Goal: Transaction & Acquisition: Purchase product/service

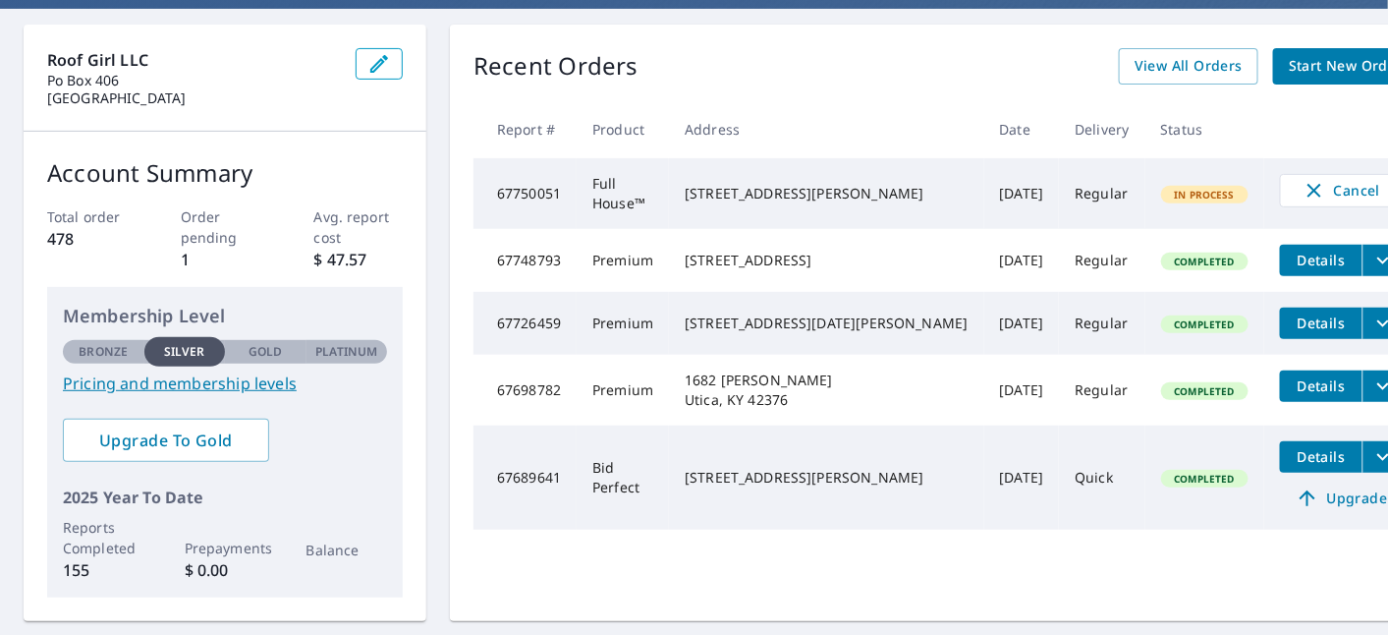
scroll to position [218, 0]
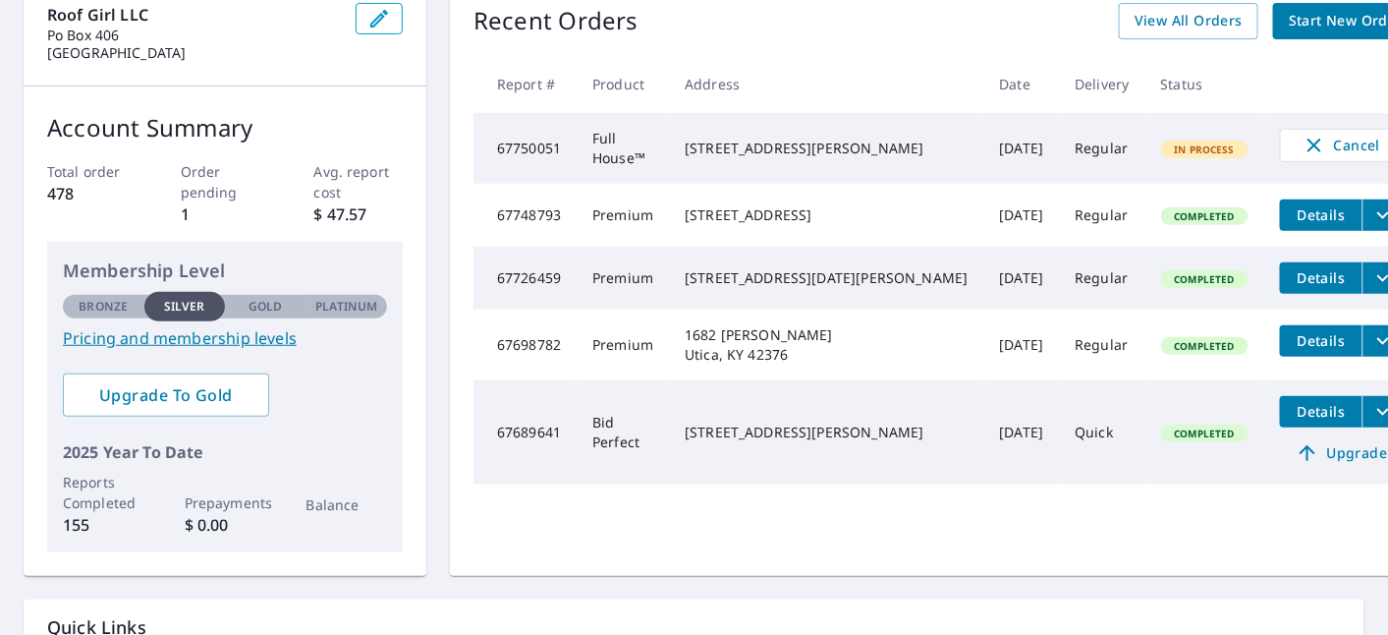
click at [1372, 353] on icon "filesDropdownBtn-67698782" at bounding box center [1384, 341] width 24 height 24
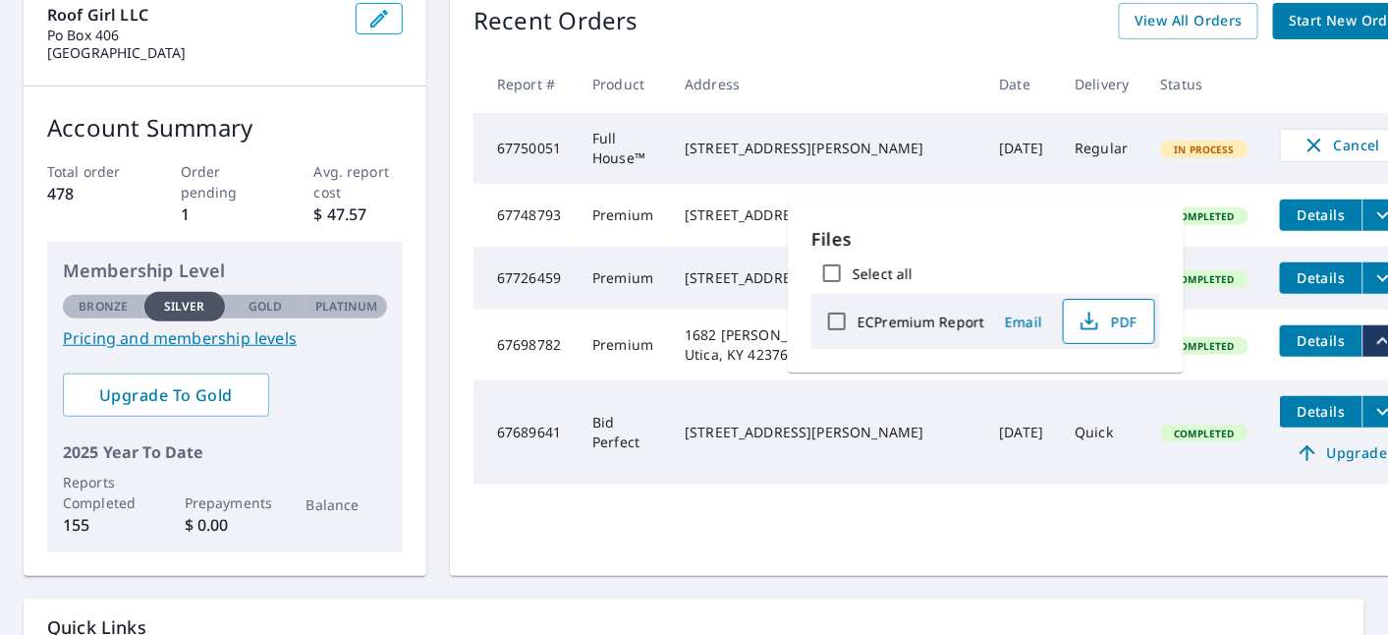
click at [1084, 329] on icon "button" at bounding box center [1089, 326] width 17 height 8
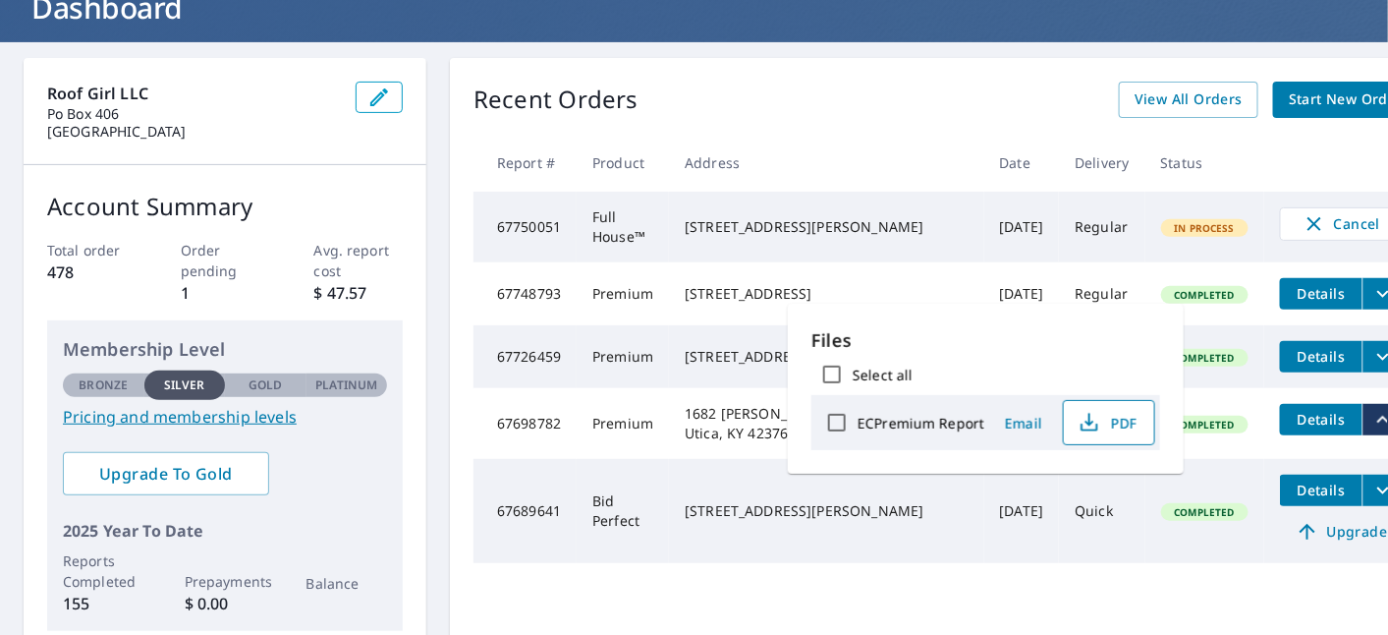
scroll to position [109, 0]
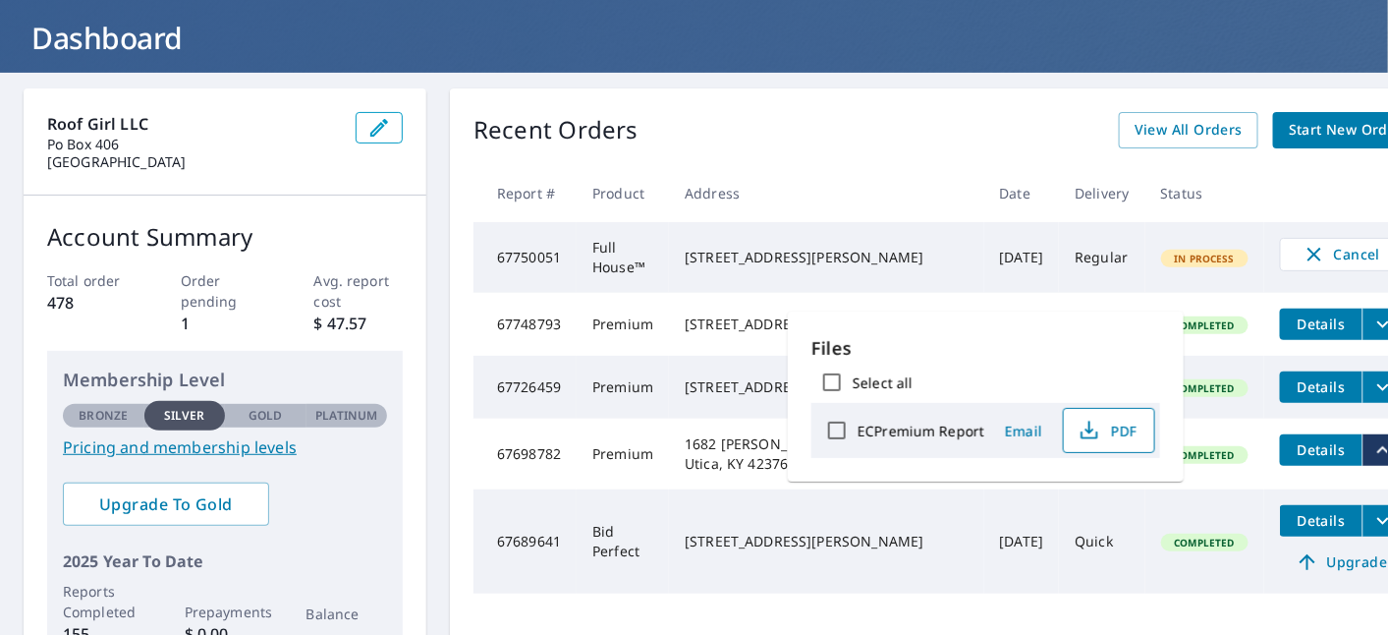
click at [798, 153] on div "Recent Orders View All Orders Start New Order Report # Product Address Date Del…" at bounding box center [946, 386] width 992 height 596
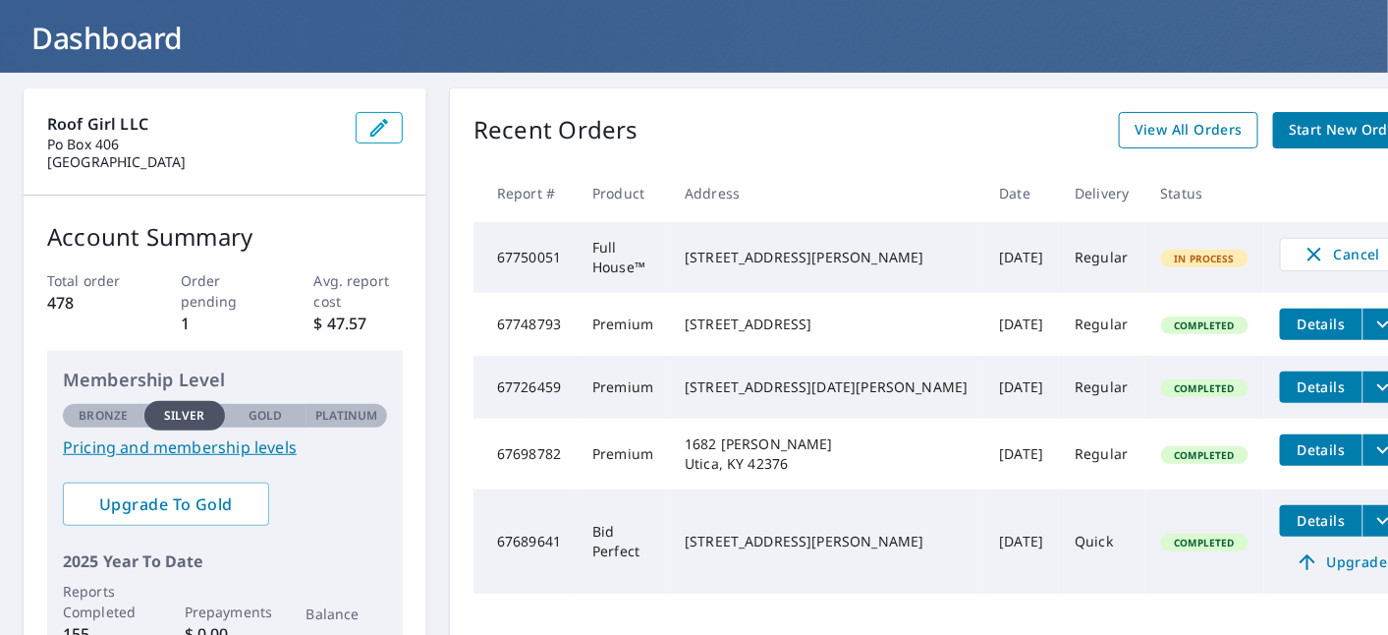
click at [1135, 138] on span "View All Orders" at bounding box center [1189, 130] width 108 height 25
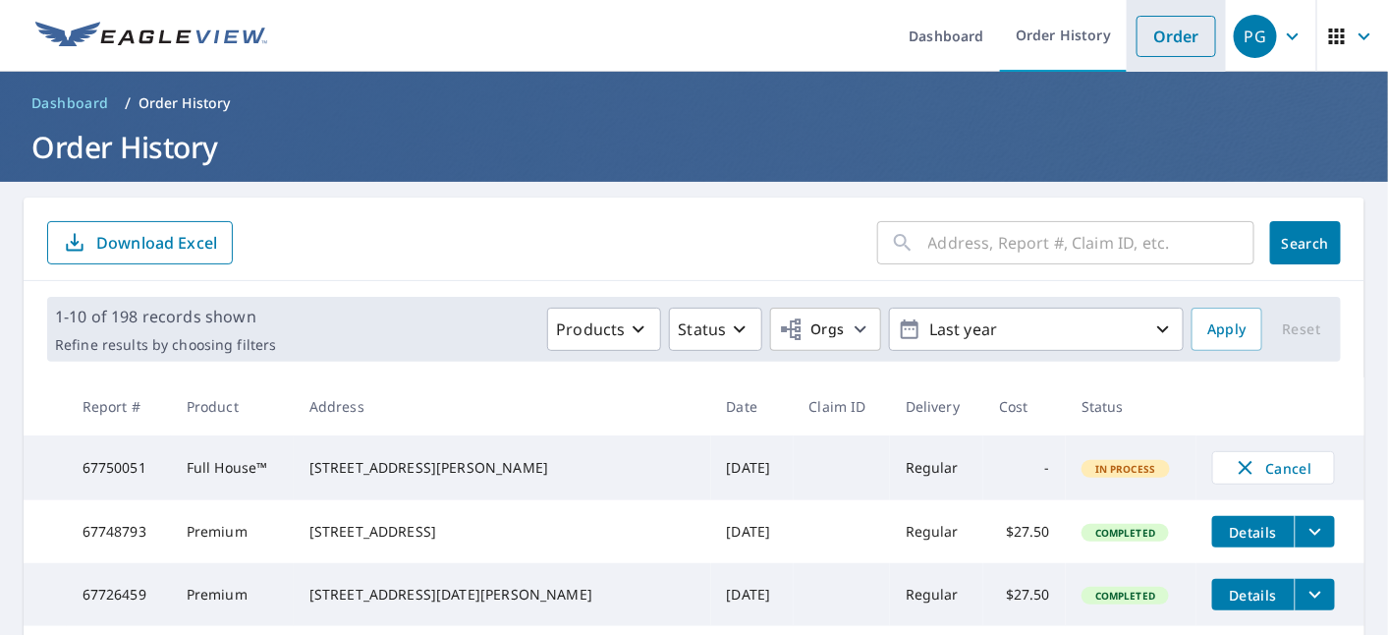
click at [1183, 37] on link "Order" at bounding box center [1177, 36] width 80 height 41
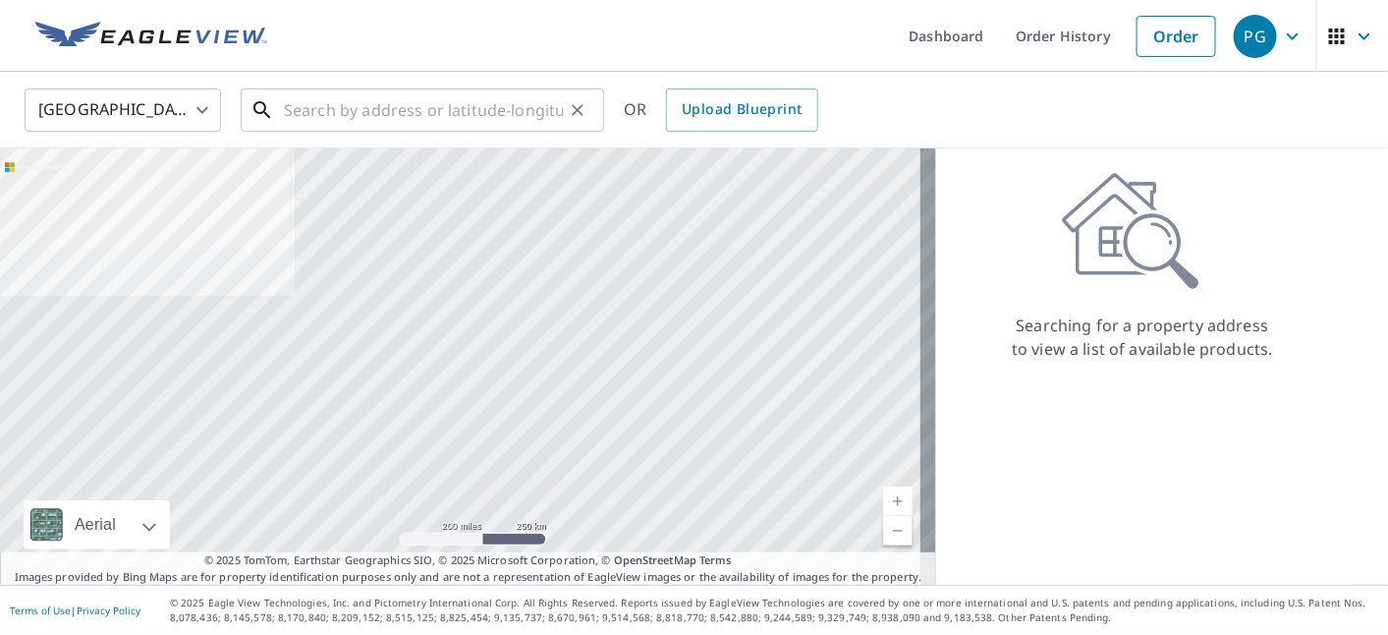
click at [457, 106] on input "text" at bounding box center [424, 110] width 280 height 55
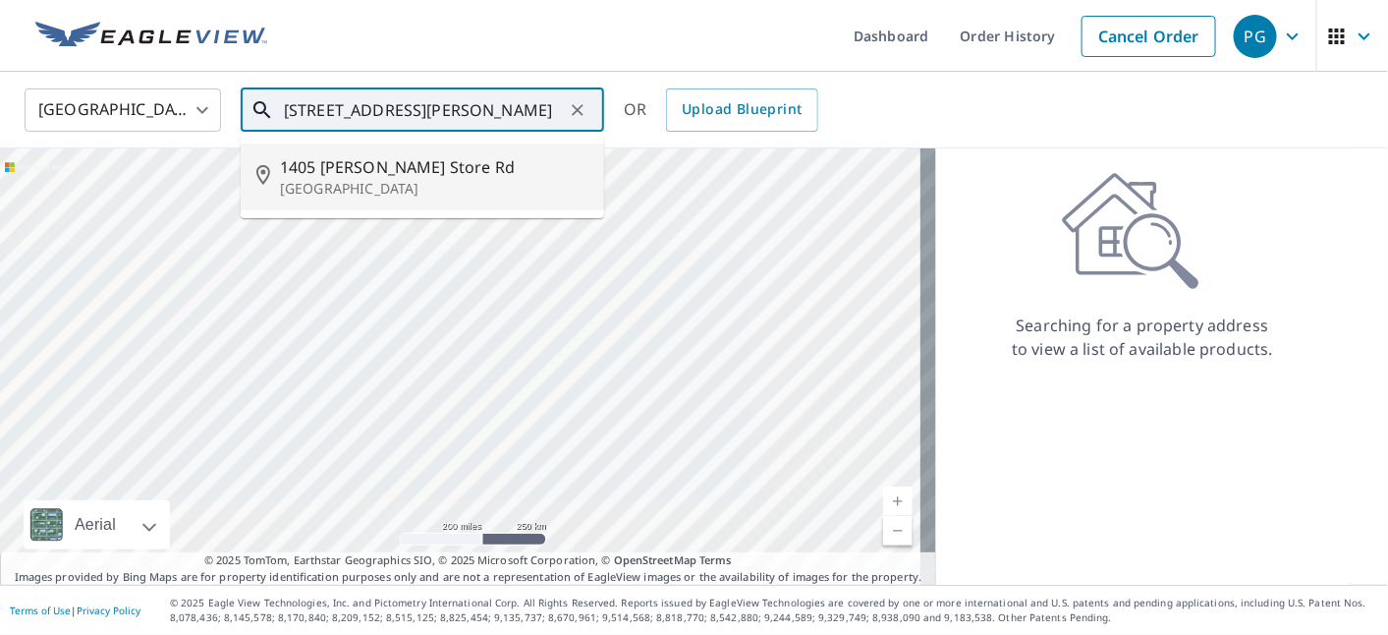
click at [404, 179] on p "[GEOGRAPHIC_DATA]" at bounding box center [434, 189] width 309 height 20
type input "[STREET_ADDRESS][PERSON_NAME]"
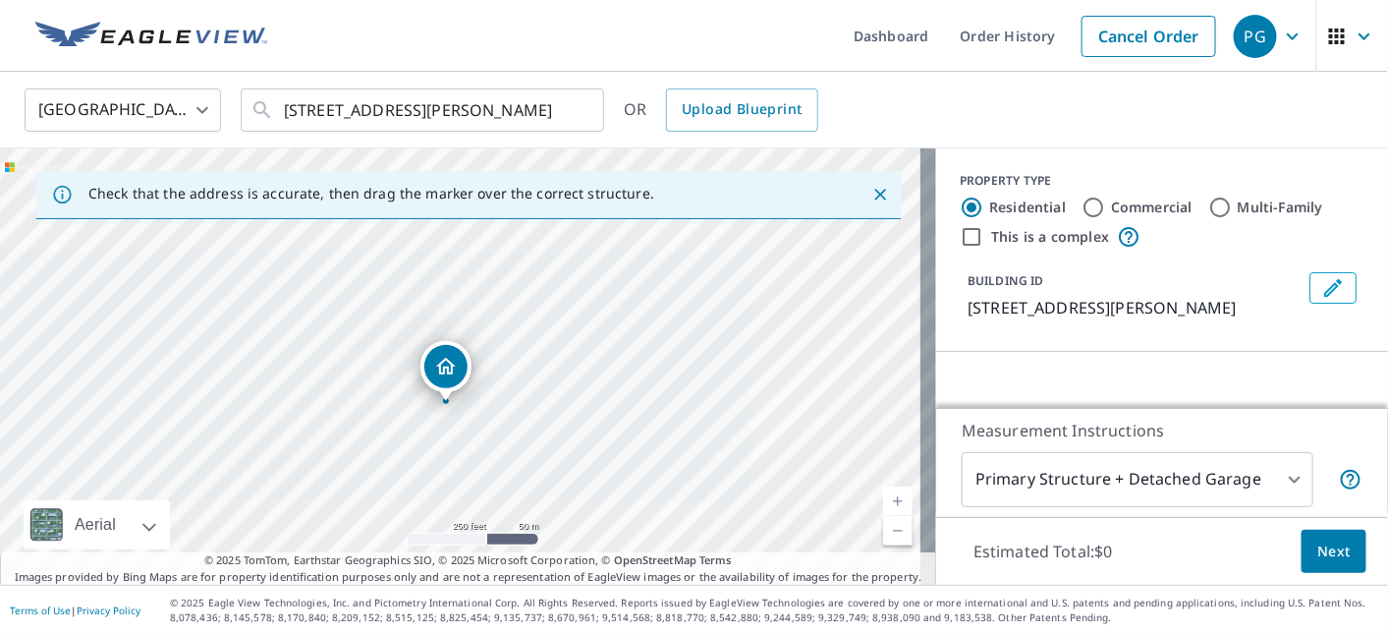
drag, startPoint x: 454, startPoint y: 342, endPoint x: 440, endPoint y: 380, distance: 40.7
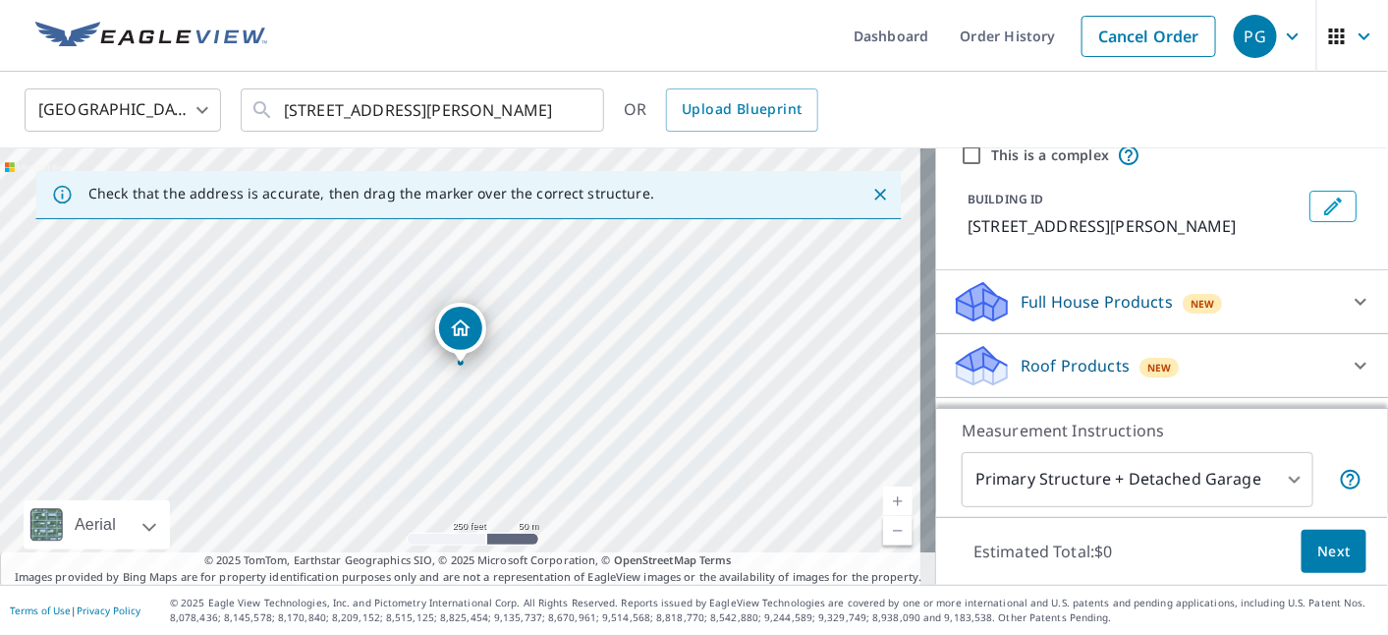
scroll to position [109, 0]
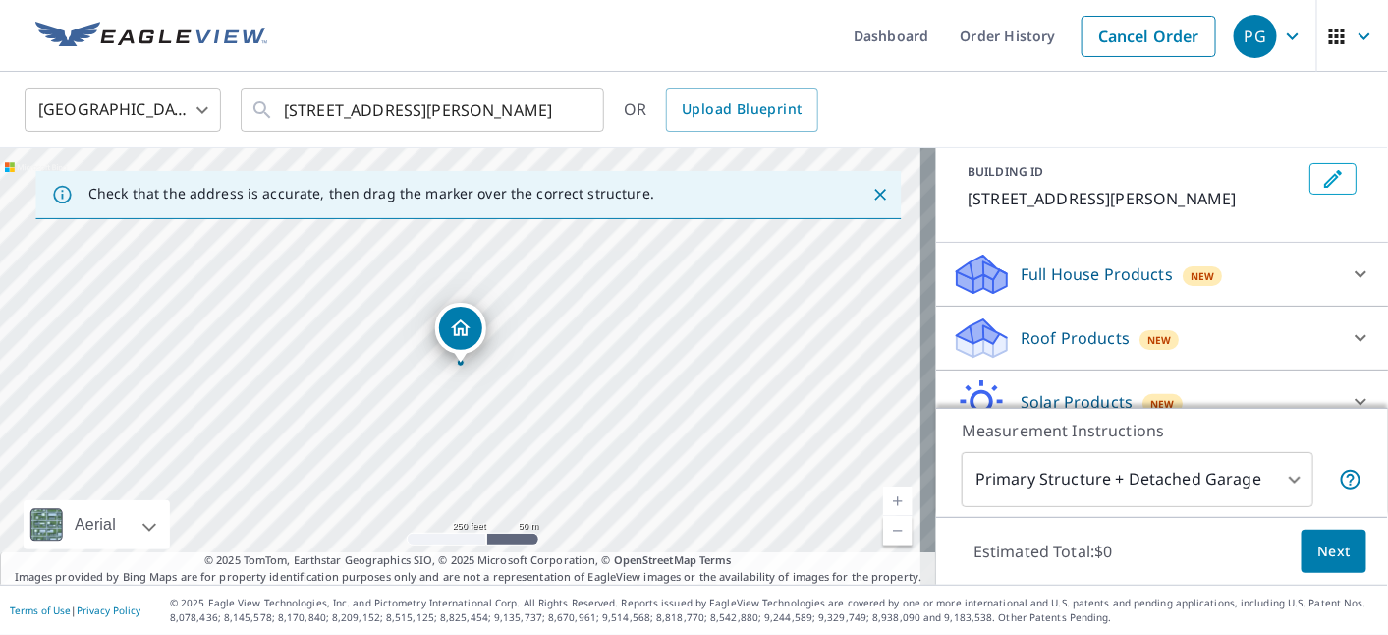
click at [1229, 467] on body "PG PG Dashboard Order History Cancel Order PG [GEOGRAPHIC_DATA] [GEOGRAPHIC_DAT…" at bounding box center [694, 317] width 1388 height 635
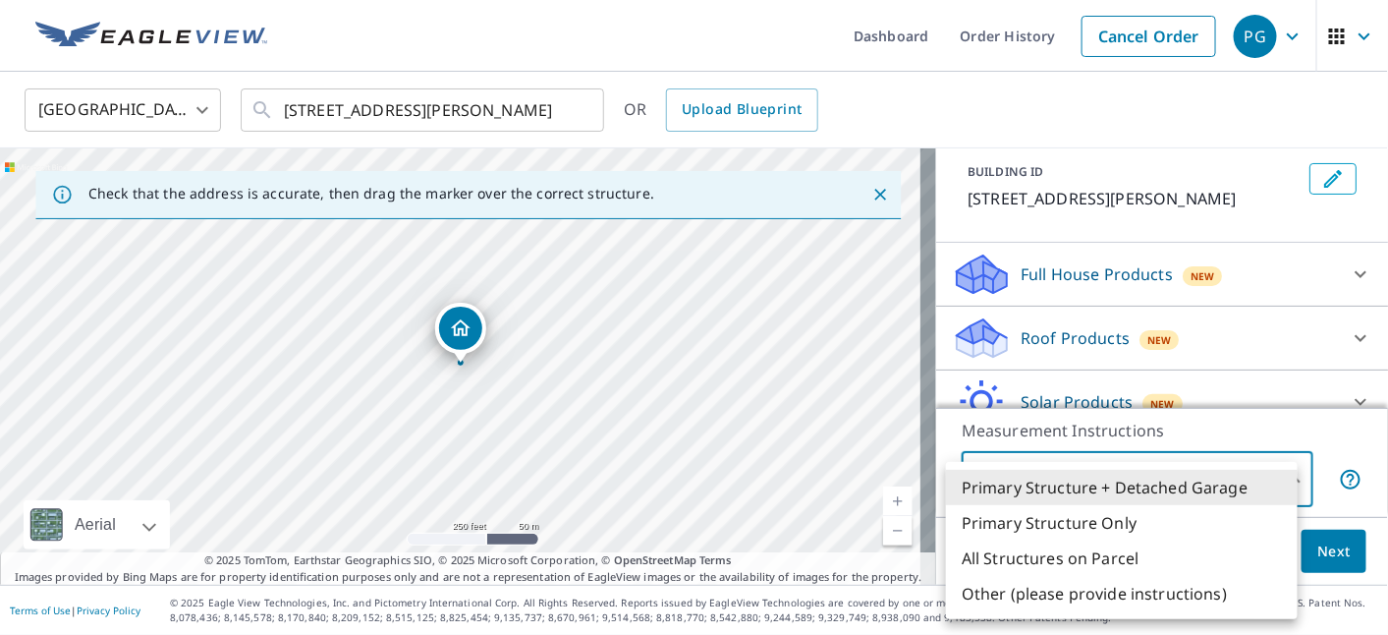
click at [1211, 515] on li "Primary Structure Only" at bounding box center [1122, 522] width 352 height 35
type input "2"
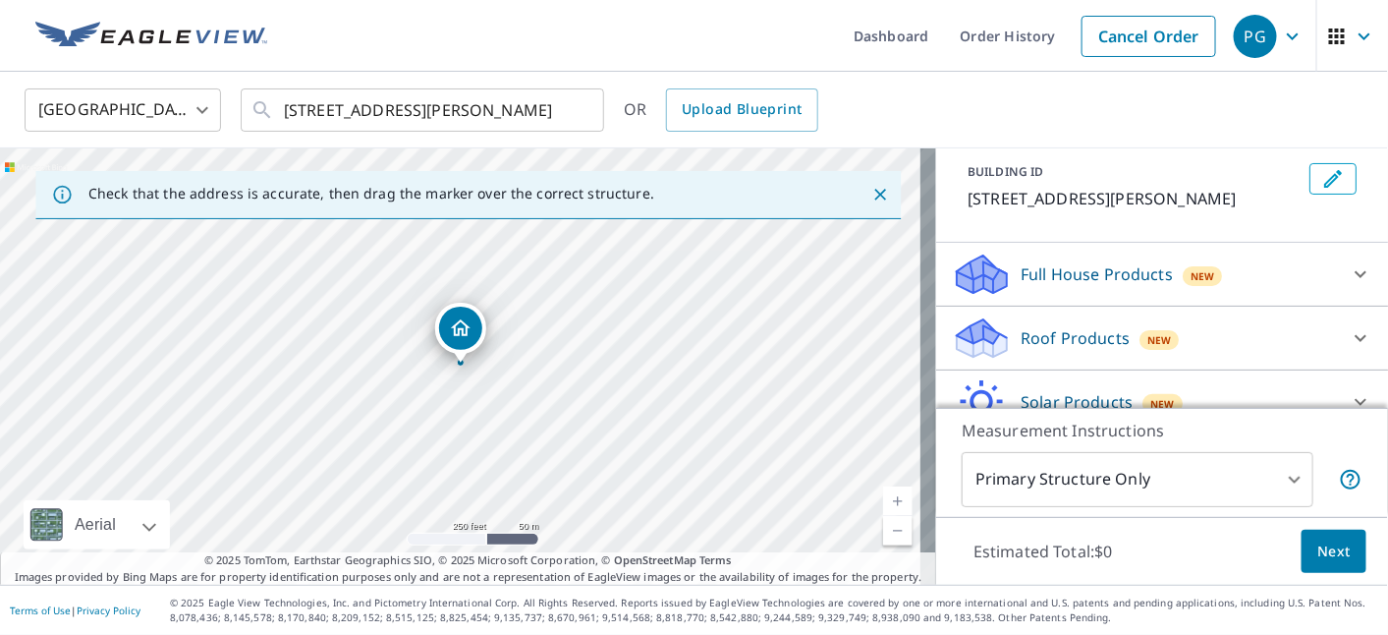
click at [1218, 358] on div "Roof Products New" at bounding box center [1144, 338] width 385 height 46
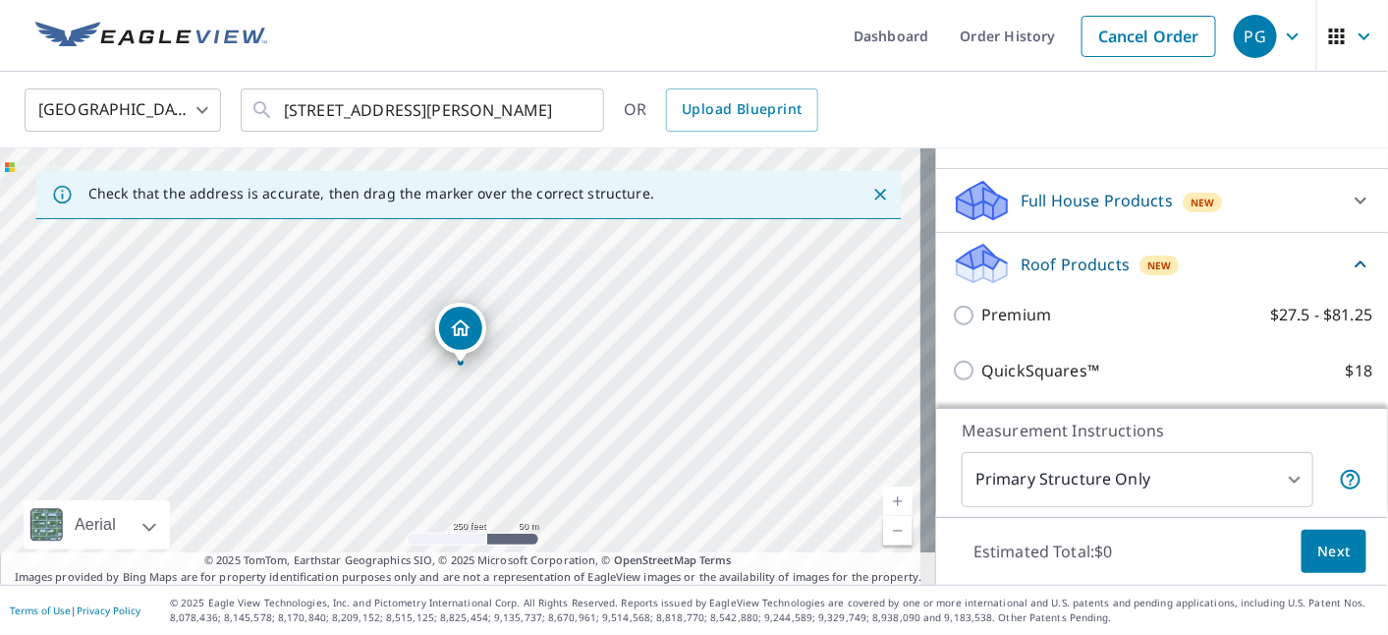
scroll to position [218, 0]
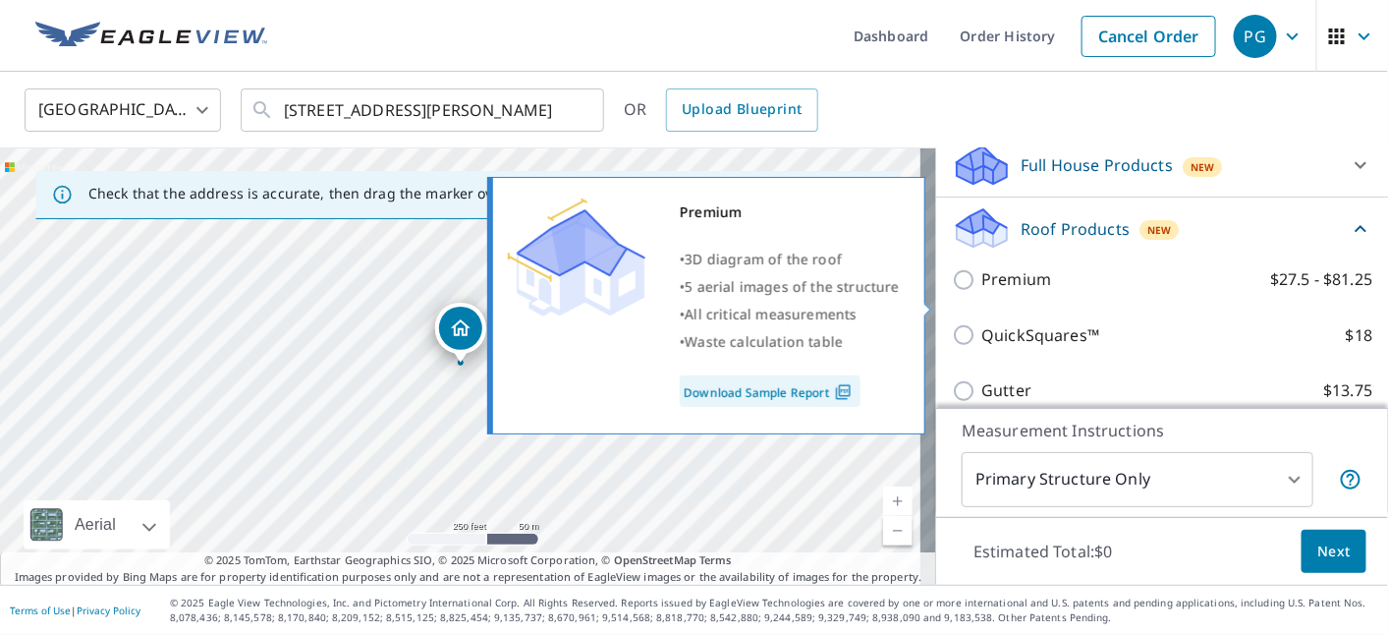
click at [1282, 292] on p "$27.5 - $81.25" at bounding box center [1321, 279] width 102 height 25
click at [982, 292] on input "Premium $27.5 - $81.25" at bounding box center [966, 280] width 29 height 24
checkbox input "true"
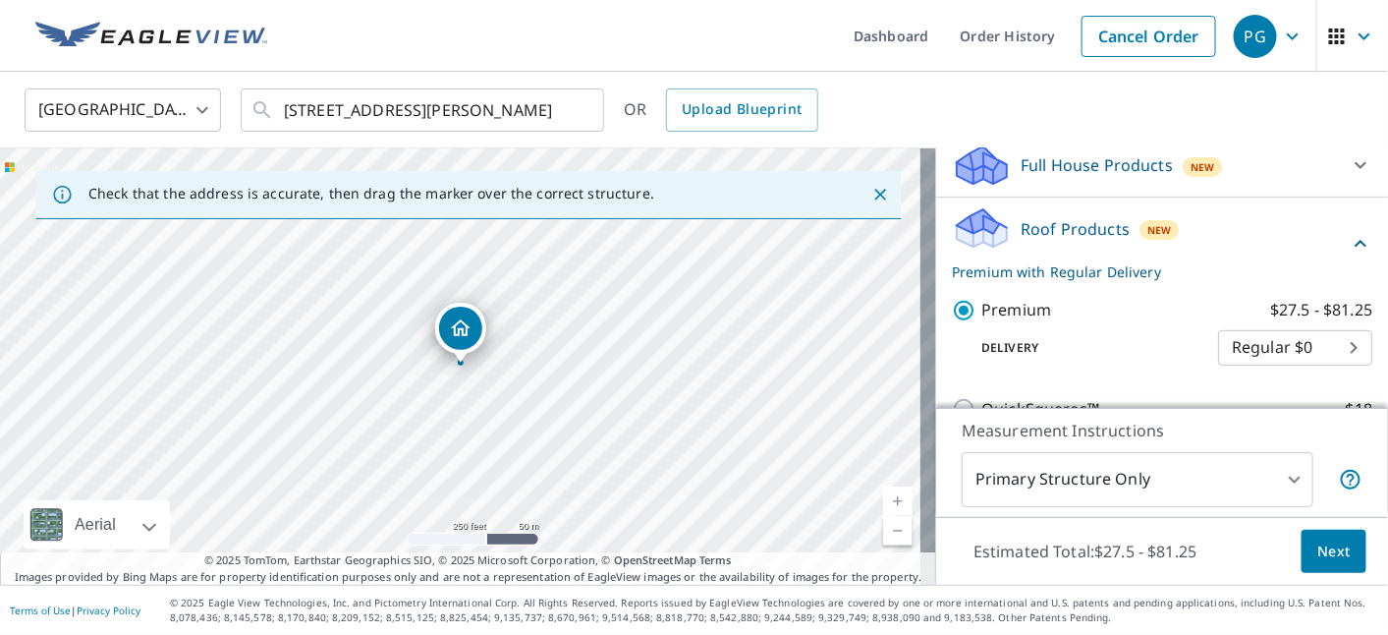
click at [1318, 559] on span "Next" at bounding box center [1334, 551] width 33 height 25
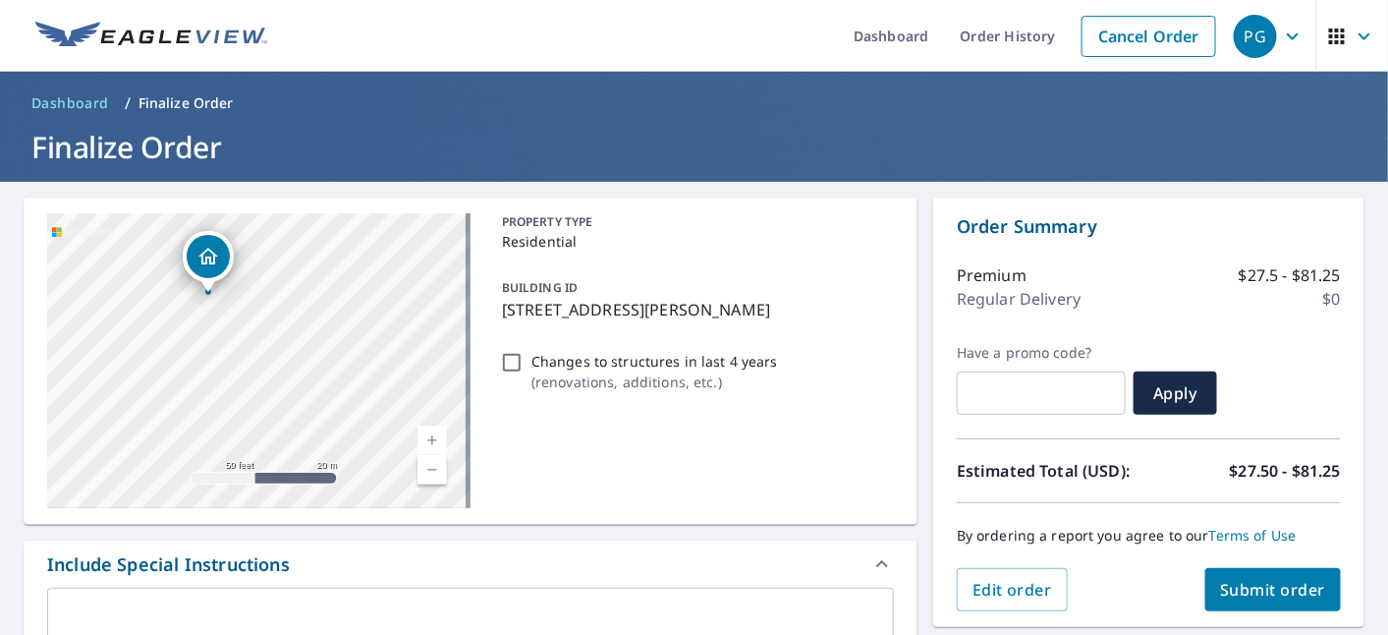
drag, startPoint x: 207, startPoint y: 367, endPoint x: 384, endPoint y: 364, distance: 176.9
click at [384, 364] on div "[STREET_ADDRESS][PERSON_NAME]" at bounding box center [258, 360] width 423 height 295
drag, startPoint x: 371, startPoint y: 405, endPoint x: 365, endPoint y: 432, distance: 28.4
click at [365, 432] on div "[STREET_ADDRESS][PERSON_NAME]" at bounding box center [258, 360] width 423 height 295
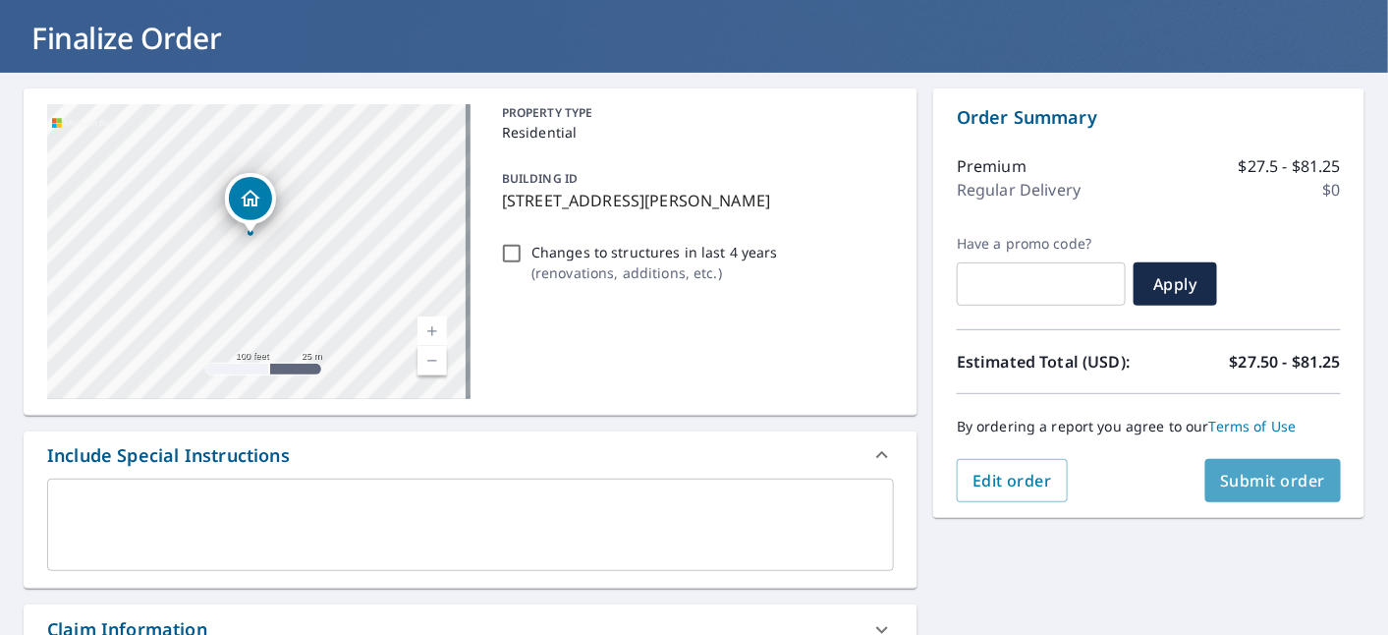
click at [1275, 485] on span "Submit order" at bounding box center [1273, 481] width 105 height 22
